Goal: Obtain resource: Download file/media

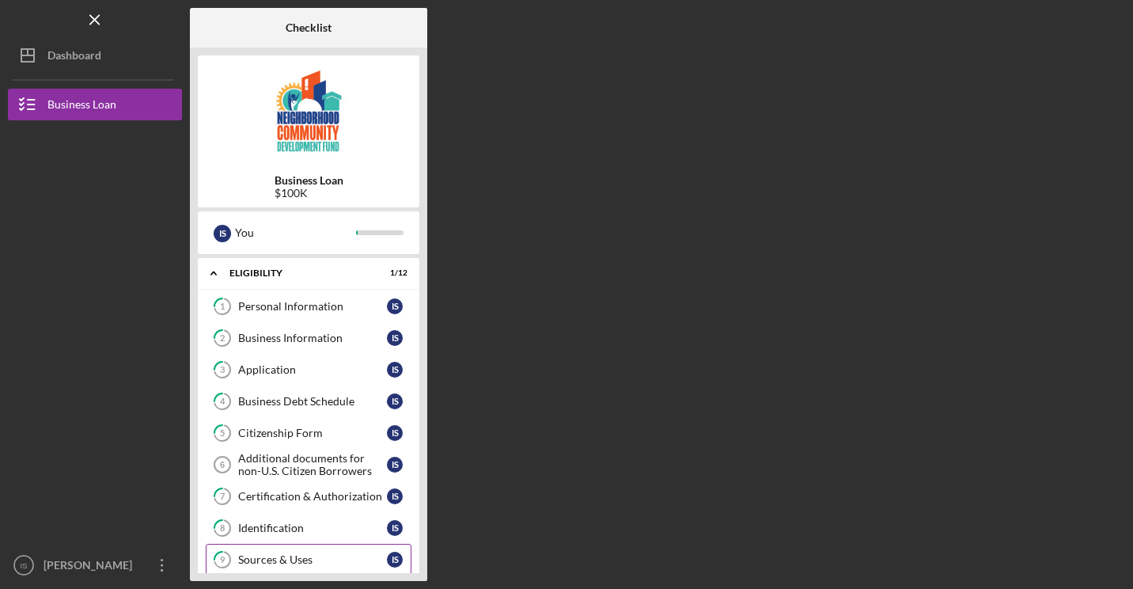
click at [288, 560] on div "Sources & Uses" at bounding box center [312, 559] width 149 height 13
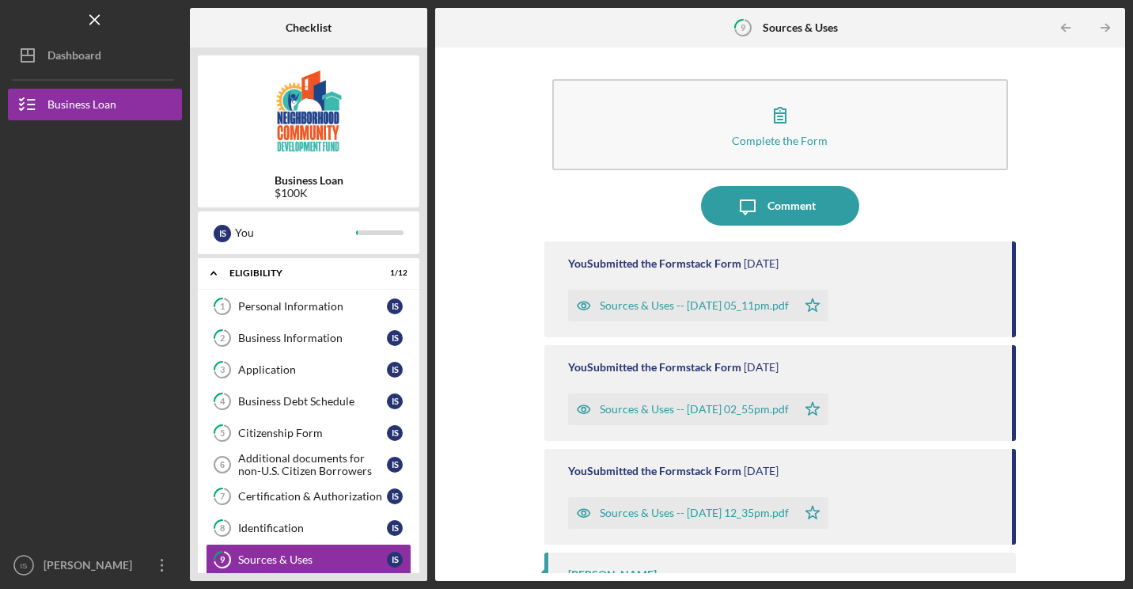
click at [725, 310] on div "Sources & Uses -- [DATE] 05_11pm.pdf" at bounding box center [694, 305] width 189 height 13
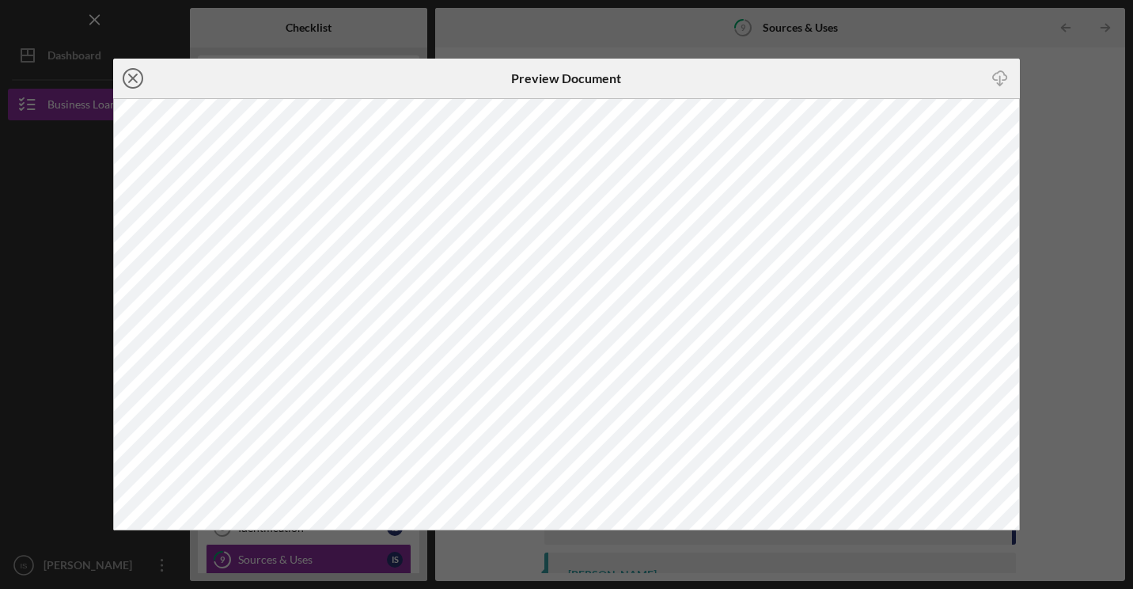
click at [129, 80] on icon "Icon/Close" at bounding box center [133, 79] width 40 height 40
